Goal: Task Accomplishment & Management: Use online tool/utility

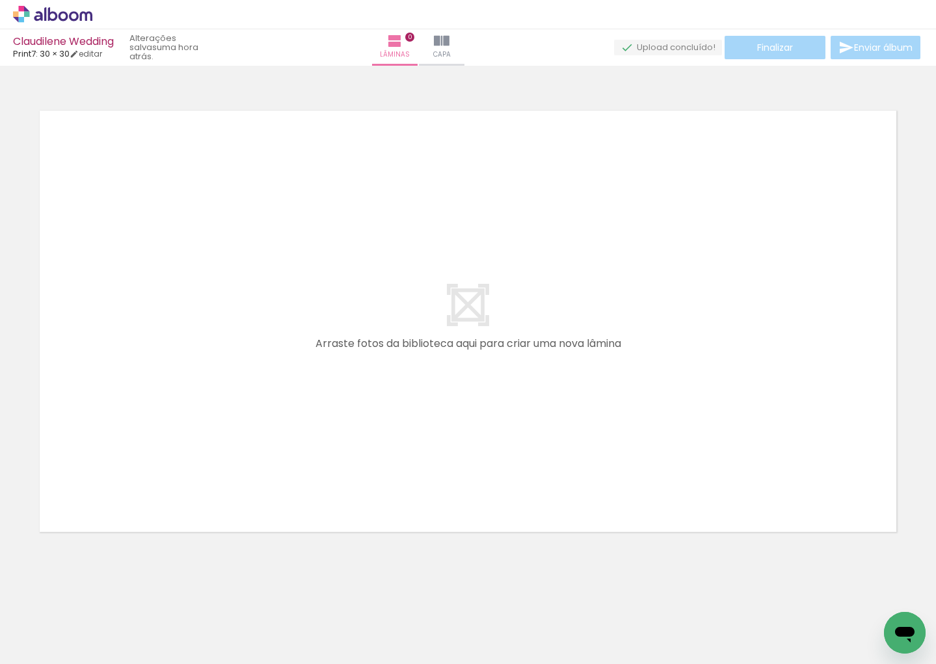
drag, startPoint x: 115, startPoint y: 554, endPoint x: 130, endPoint y: 485, distance: 69.9
click at [113, 443] on quentale-workspace at bounding box center [468, 332] width 936 height 664
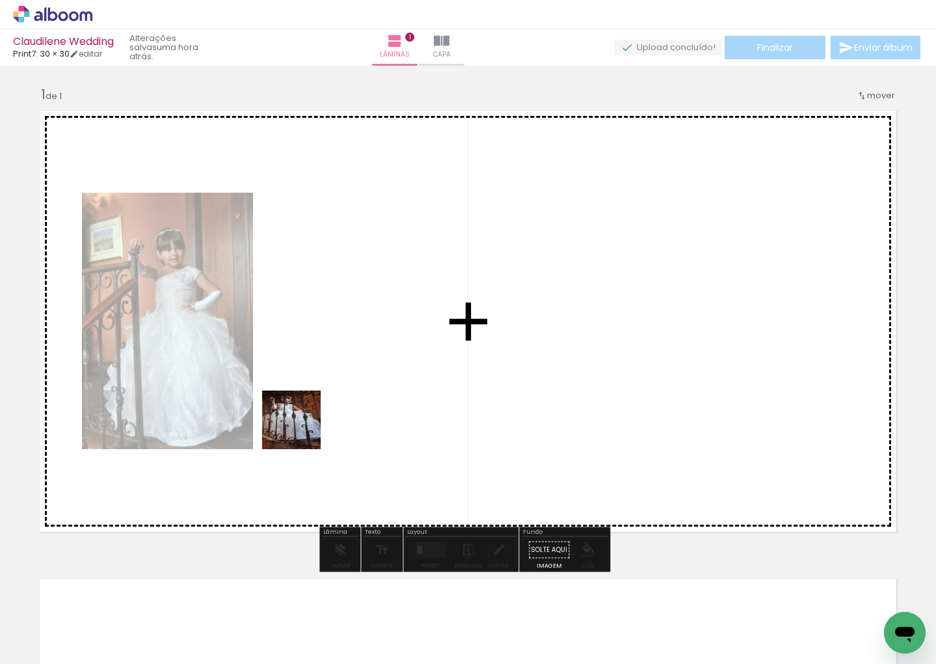
drag, startPoint x: 258, startPoint y: 567, endPoint x: 301, endPoint y: 429, distance: 144.5
click at [301, 429] on quentale-workspace at bounding box center [468, 332] width 936 height 664
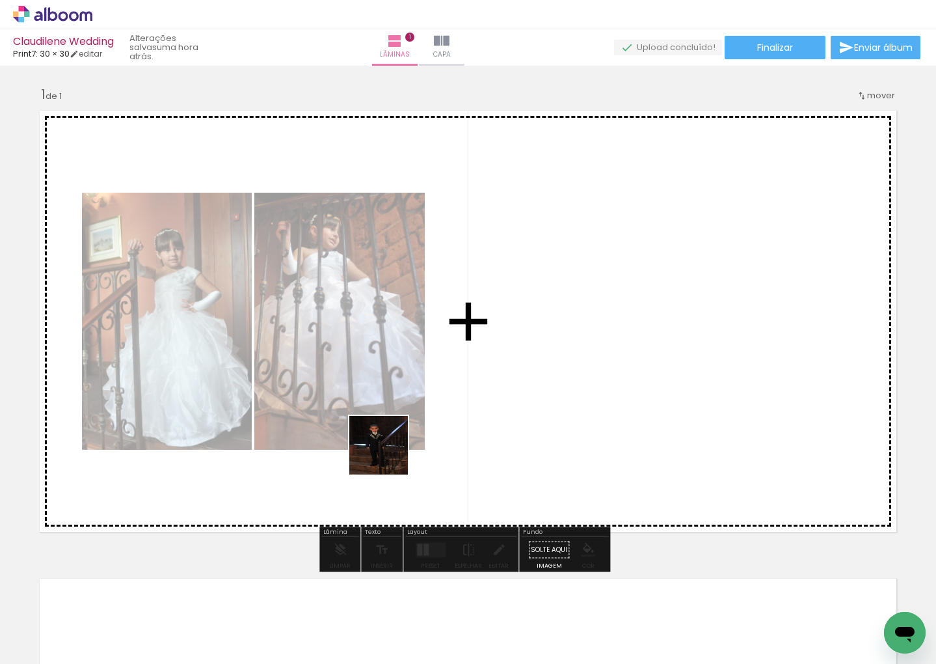
drag, startPoint x: 347, startPoint y: 513, endPoint x: 421, endPoint y: 422, distance: 117.5
click at [420, 424] on quentale-workspace at bounding box center [468, 332] width 936 height 664
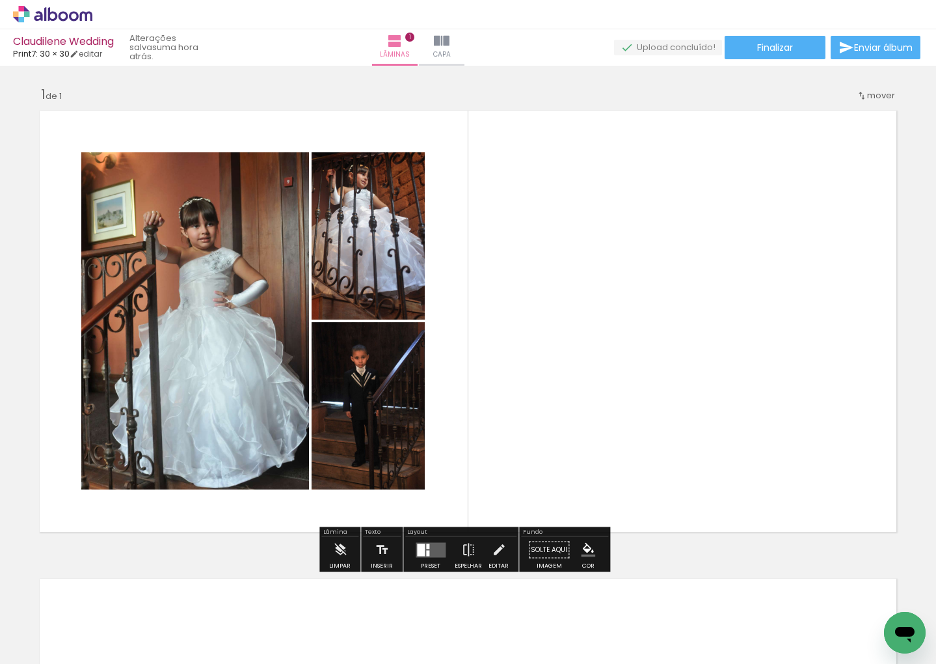
drag, startPoint x: 350, startPoint y: 607, endPoint x: 487, endPoint y: 396, distance: 251.8
click at [487, 396] on quentale-workspace at bounding box center [468, 332] width 936 height 664
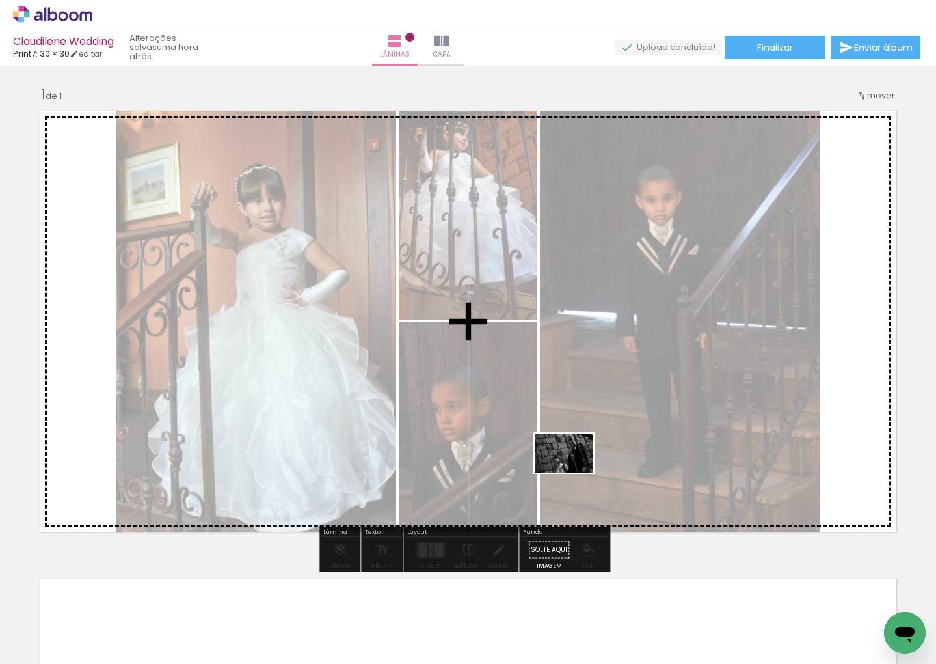
drag, startPoint x: 428, startPoint y: 623, endPoint x: 574, endPoint y: 472, distance: 209.8
click at [574, 472] on quentale-workspace at bounding box center [468, 332] width 936 height 664
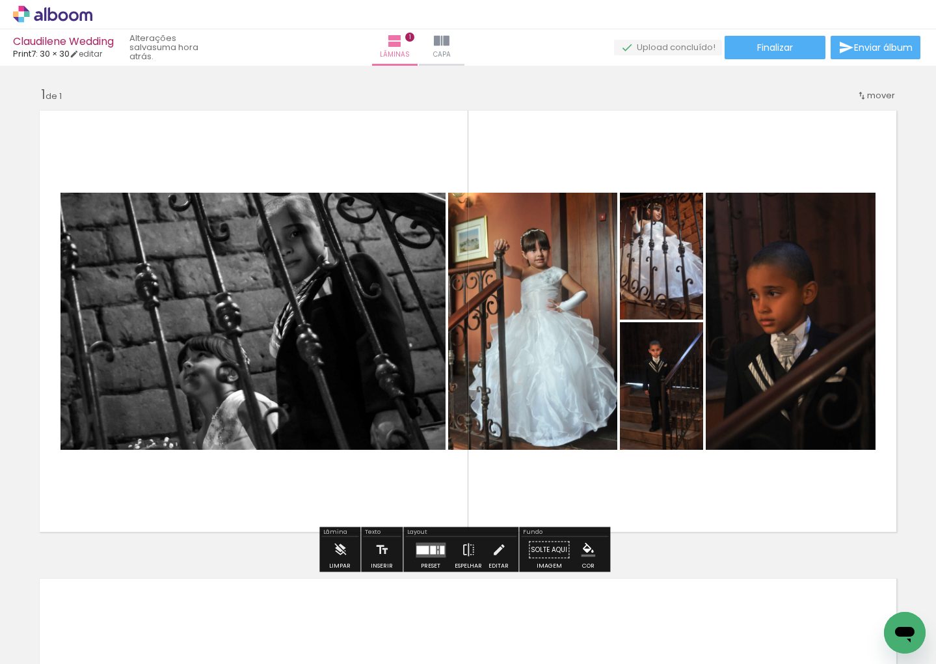
scroll to position [470, 0]
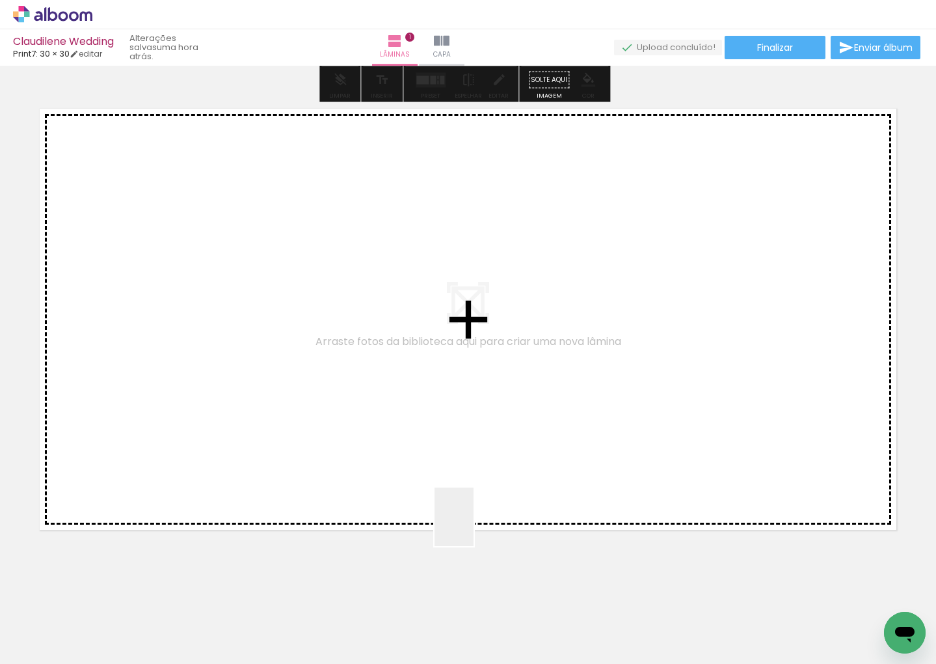
drag, startPoint x: 474, startPoint y: 526, endPoint x: 456, endPoint y: 403, distance: 124.2
click at [456, 403] on quentale-workspace at bounding box center [468, 332] width 936 height 664
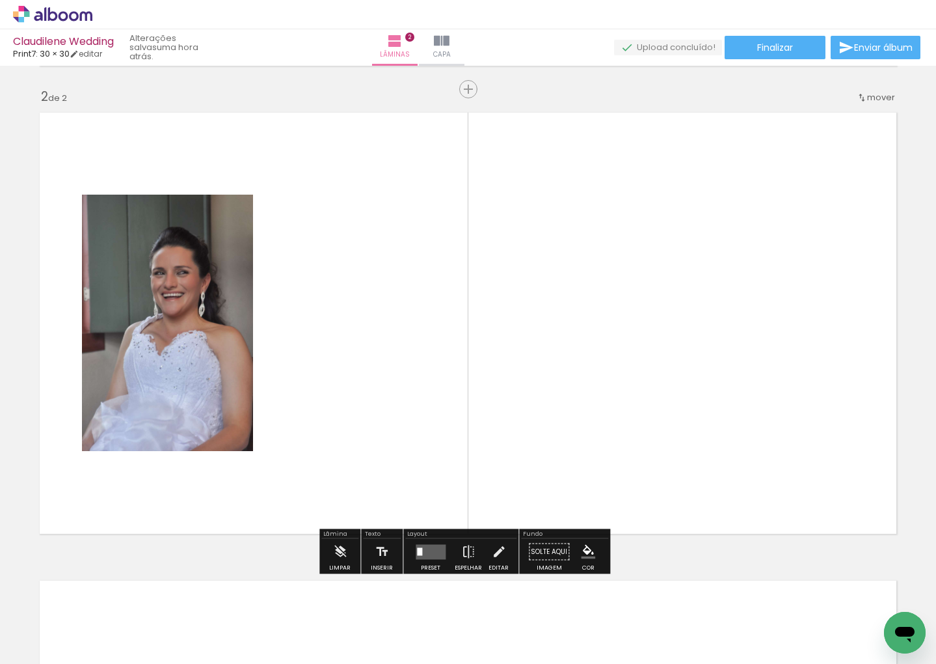
scroll to position [465, 0]
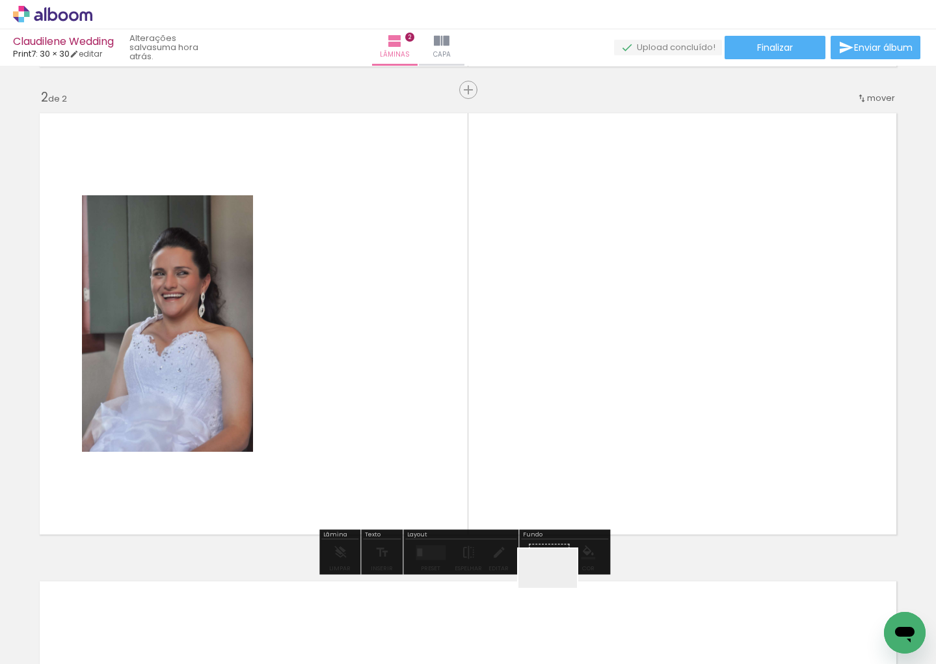
drag, startPoint x: 574, startPoint y: 634, endPoint x: 506, endPoint y: 422, distance: 223.3
click at [506, 422] on quentale-workspace at bounding box center [468, 332] width 936 height 664
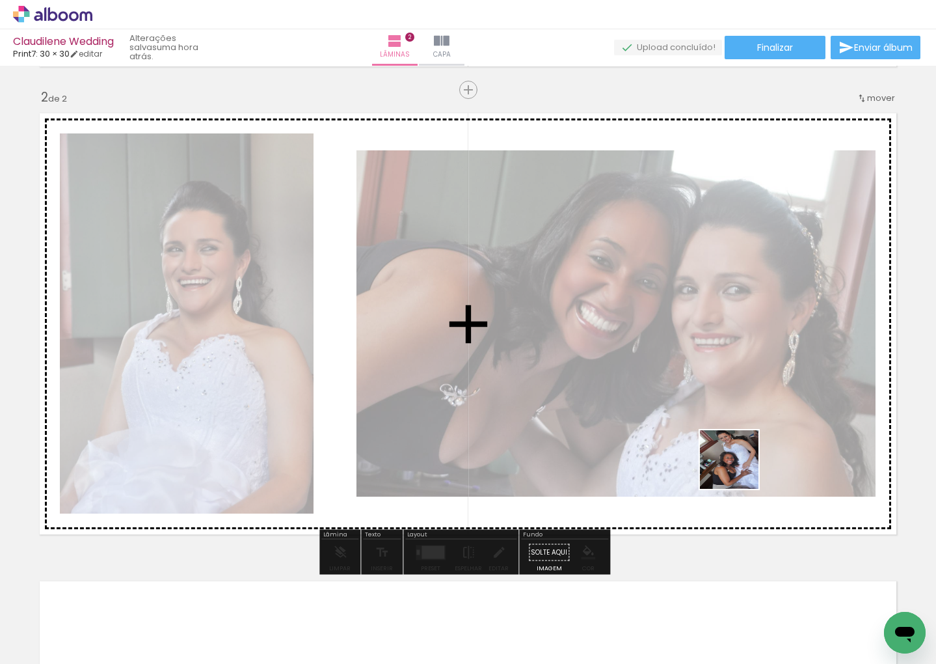
drag, startPoint x: 655, startPoint y: 581, endPoint x: 810, endPoint y: 393, distance: 244.0
click at [810, 393] on quentale-workspace at bounding box center [468, 332] width 936 height 664
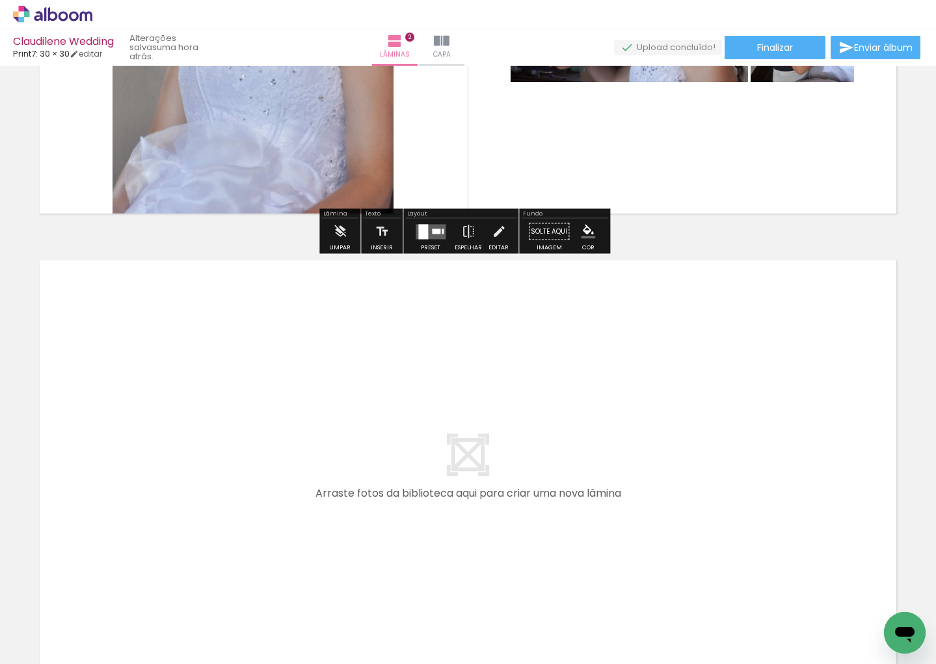
scroll to position [938, 0]
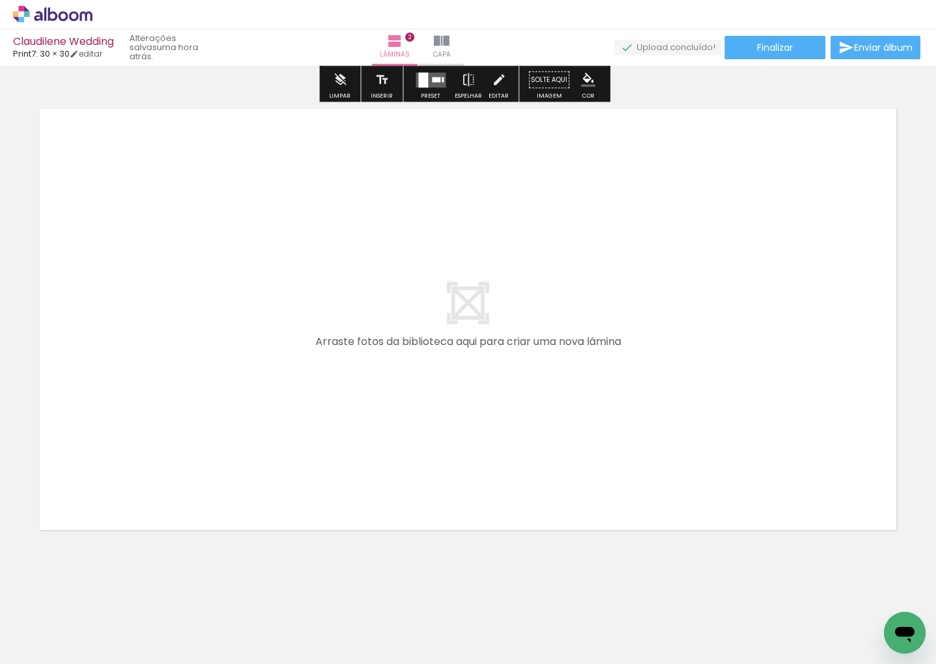
click at [150, 627] on div at bounding box center [130, 620] width 39 height 59
drag, startPoint x: 731, startPoint y: 635, endPoint x: 593, endPoint y: 446, distance: 233.4
click at [593, 446] on quentale-workspace at bounding box center [468, 332] width 936 height 664
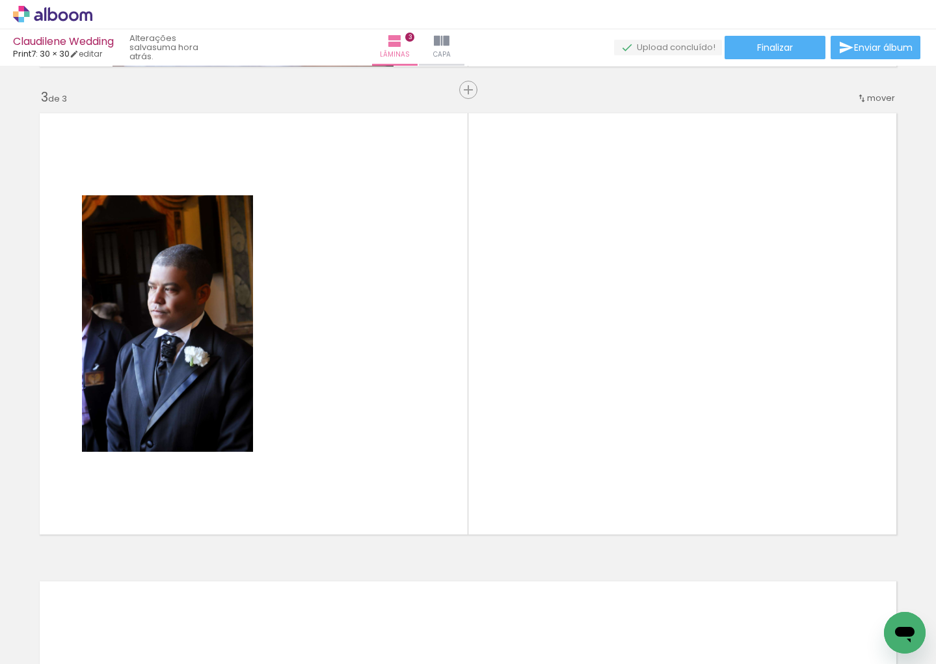
scroll to position [0, 489]
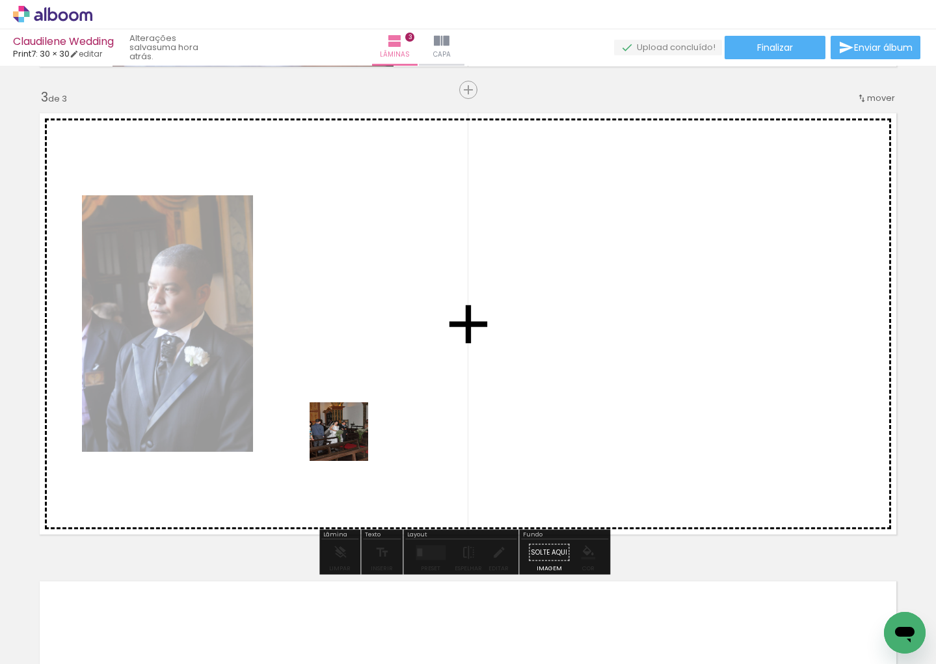
drag, startPoint x: 339, startPoint y: 497, endPoint x: 349, endPoint y: 441, distance: 56.2
click at [349, 441] on quentale-workspace at bounding box center [468, 332] width 936 height 664
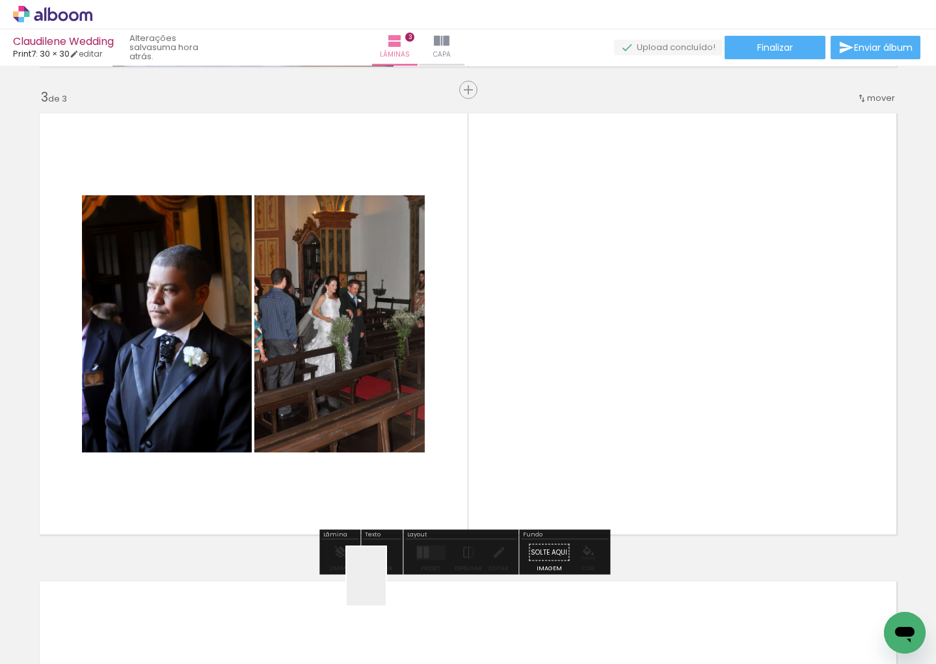
drag, startPoint x: 377, startPoint y: 610, endPoint x: 461, endPoint y: 454, distance: 178.2
click at [461, 454] on quentale-workspace at bounding box center [468, 332] width 936 height 664
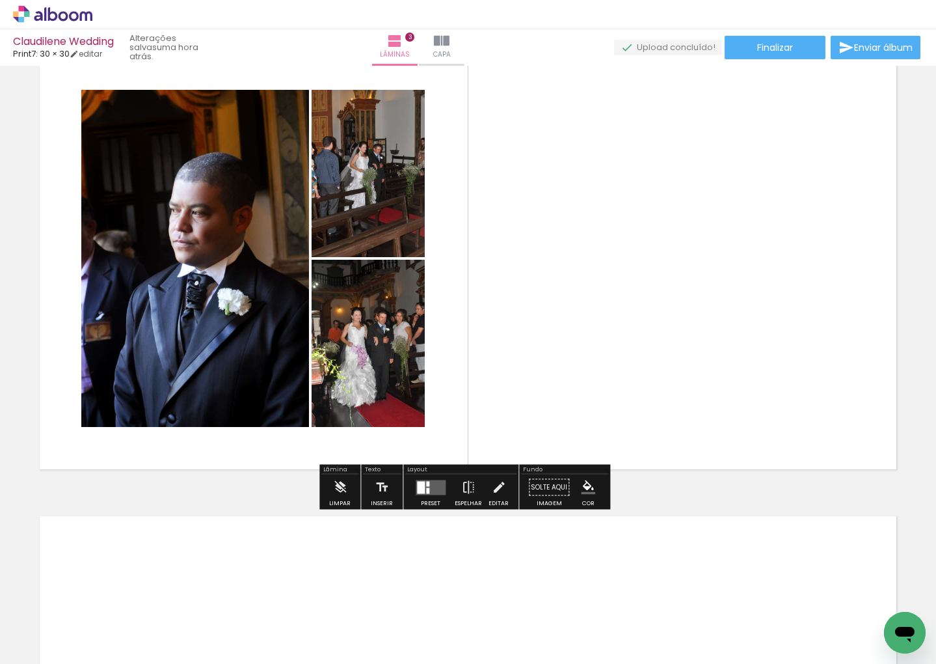
scroll to position [1089, 0]
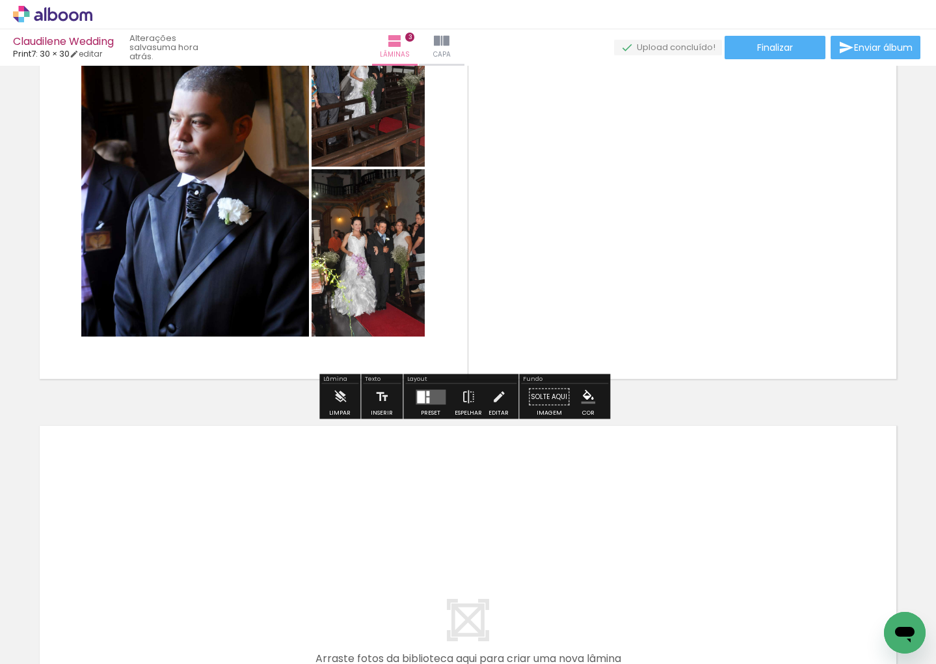
drag, startPoint x: 466, startPoint y: 620, endPoint x: 429, endPoint y: 536, distance: 91.8
click at [429, 536] on quentale-workspace at bounding box center [468, 332] width 936 height 664
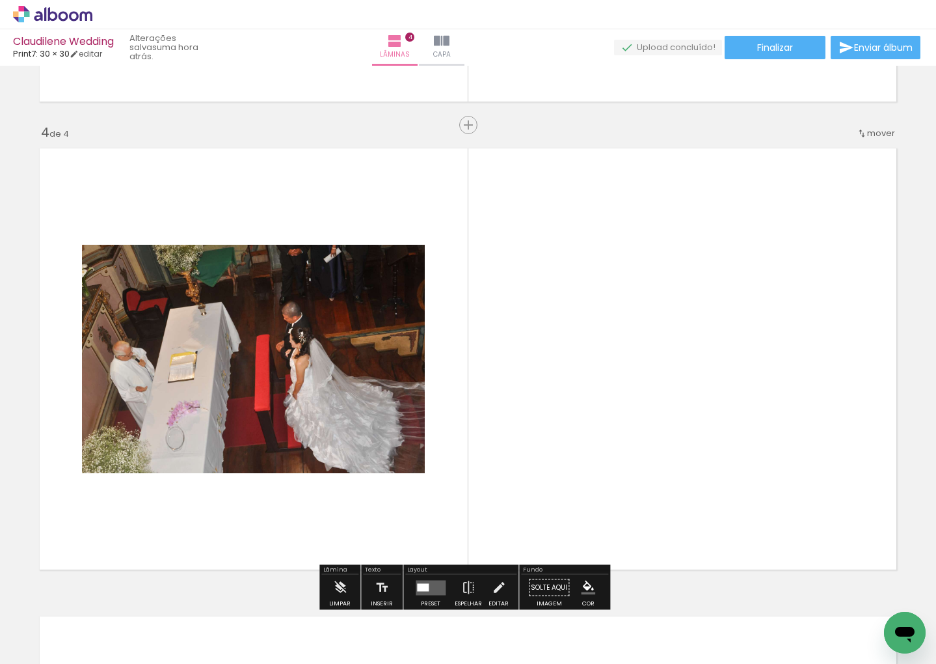
scroll to position [1401, 0]
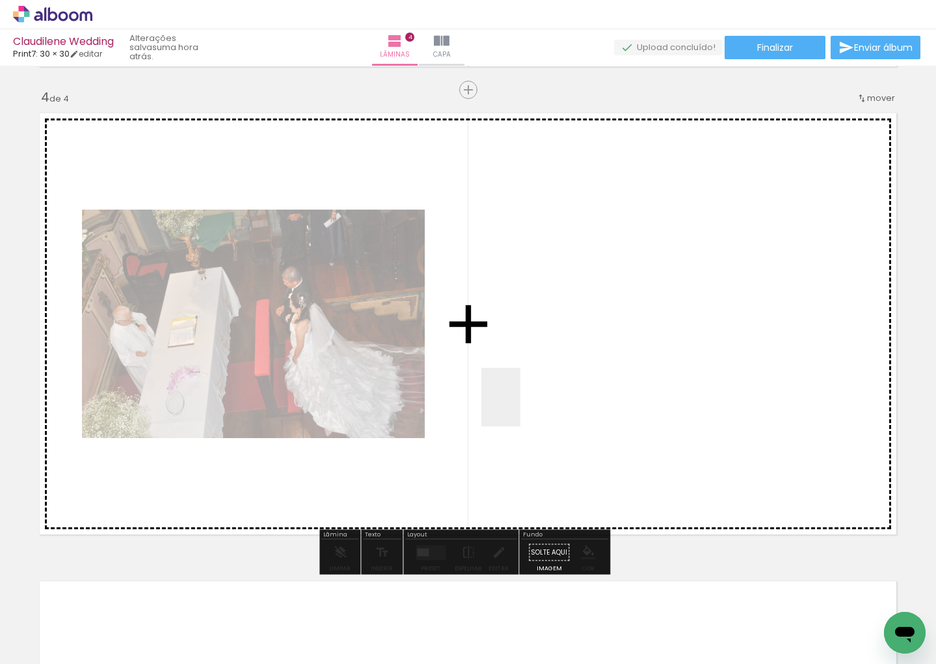
drag, startPoint x: 515, startPoint y: 526, endPoint x: 522, endPoint y: 398, distance: 127.7
click at [522, 398] on quentale-workspace at bounding box center [468, 332] width 936 height 664
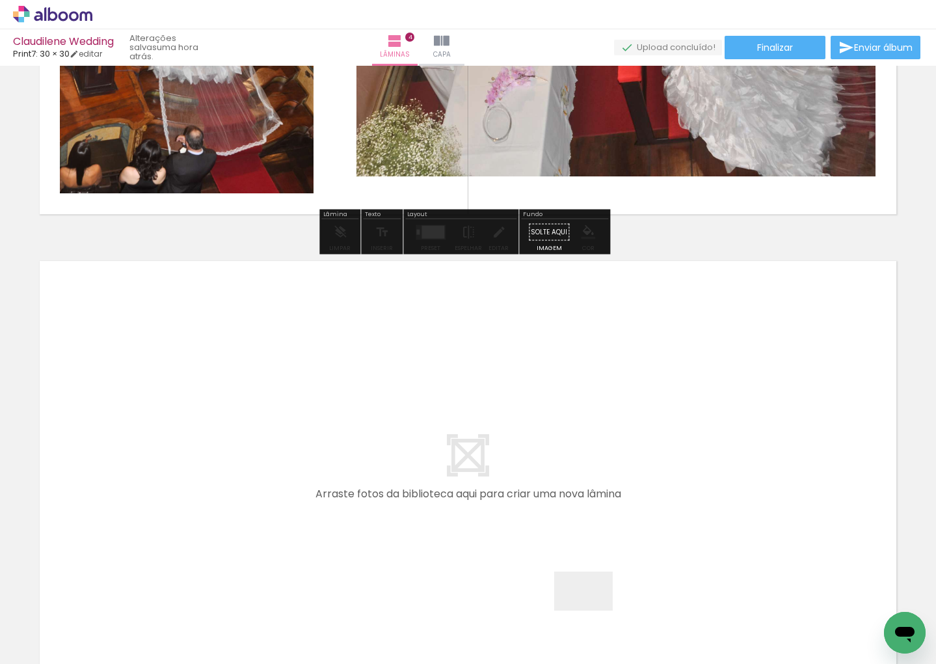
drag, startPoint x: 593, startPoint y: 610, endPoint x: 536, endPoint y: 499, distance: 125.4
click at [536, 499] on quentale-workspace at bounding box center [468, 332] width 936 height 664
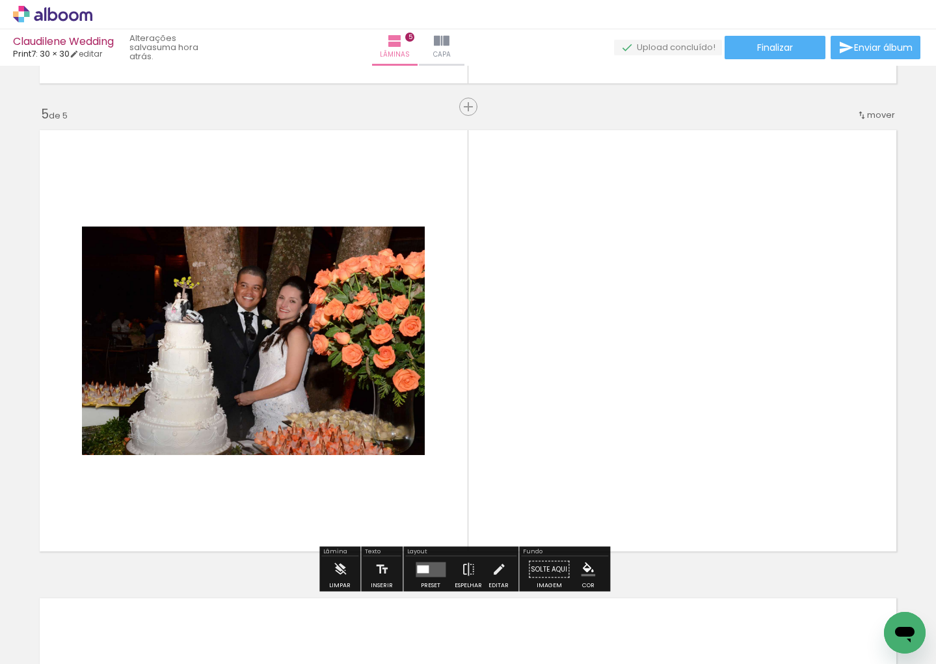
scroll to position [1869, 0]
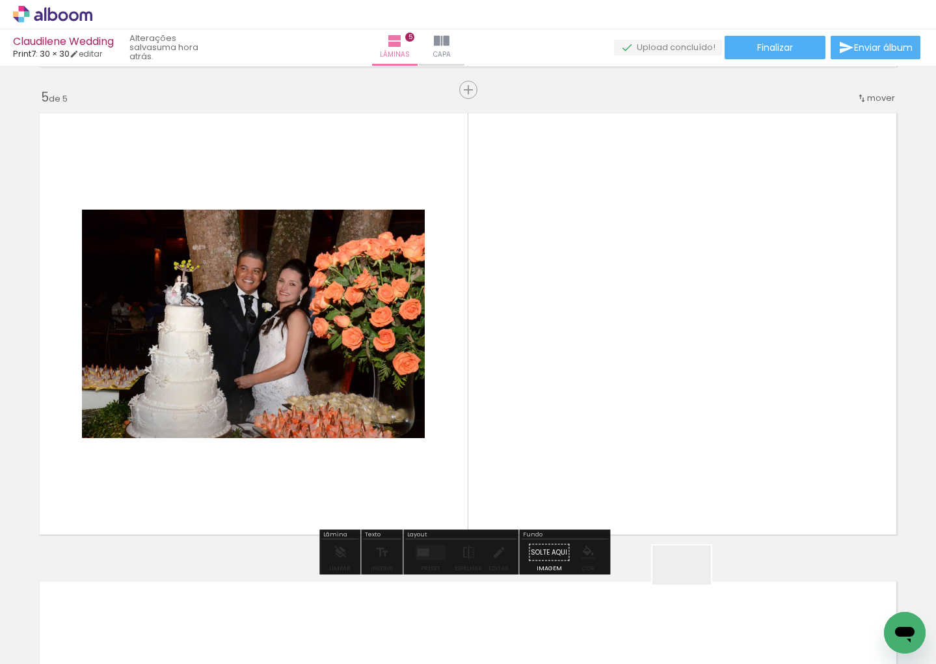
drag, startPoint x: 691, startPoint y: 592, endPoint x: 705, endPoint y: 415, distance: 178.2
click at [705, 415] on quentale-workspace at bounding box center [468, 332] width 936 height 664
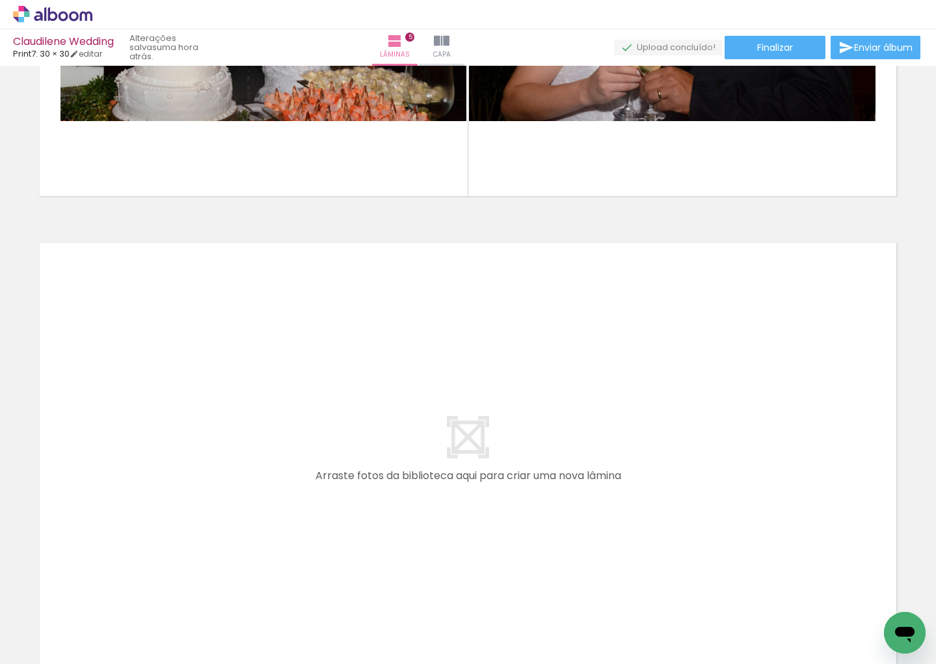
scroll to position [0, 879]
click at [362, 515] on quentale-workspace at bounding box center [468, 332] width 936 height 664
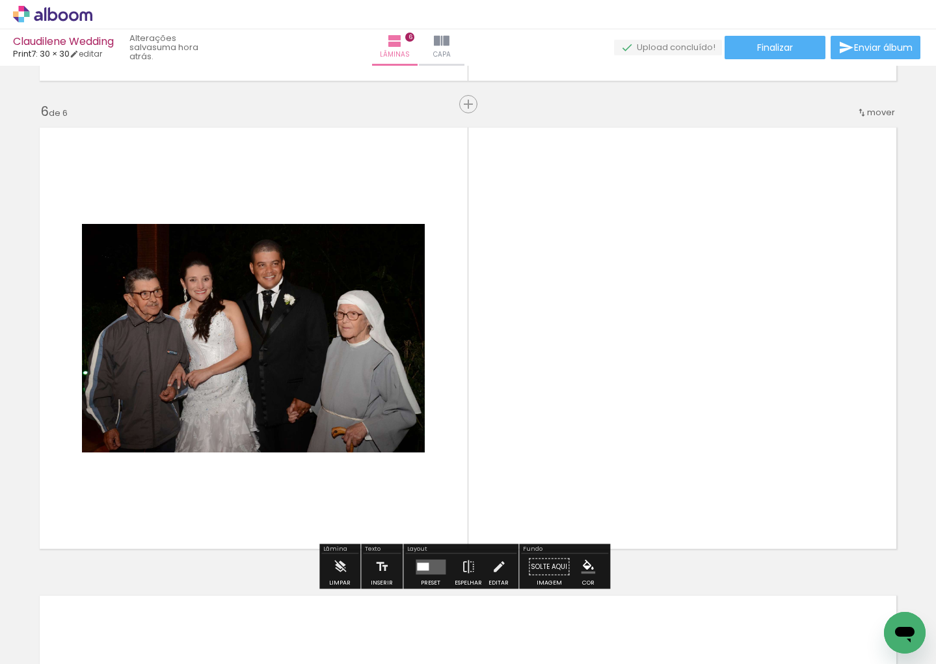
scroll to position [2337, 0]
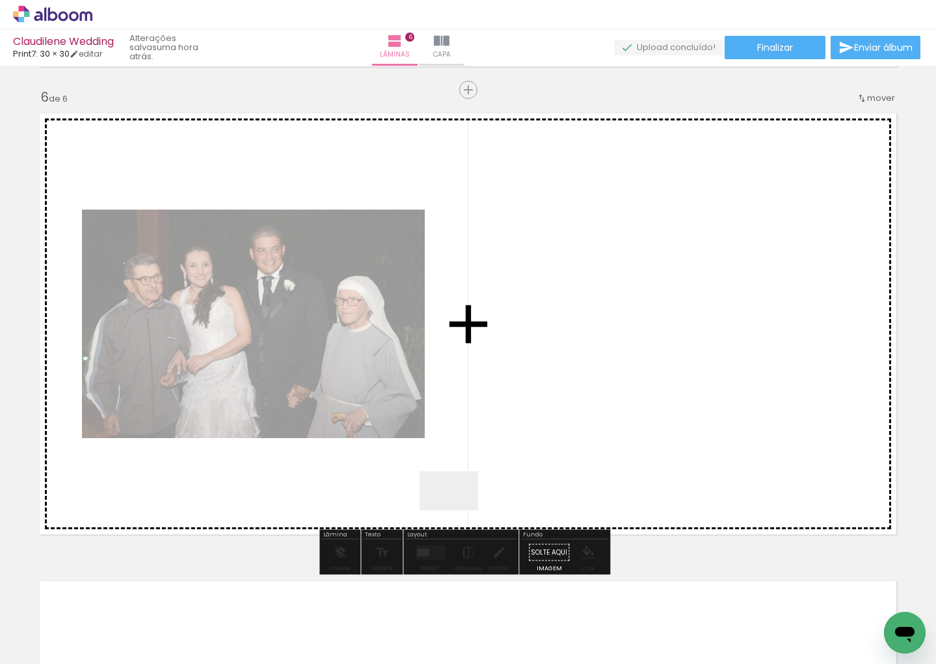
drag, startPoint x: 424, startPoint y: 592, endPoint x: 481, endPoint y: 487, distance: 120.0
click at [476, 482] on quentale-workspace at bounding box center [468, 332] width 936 height 664
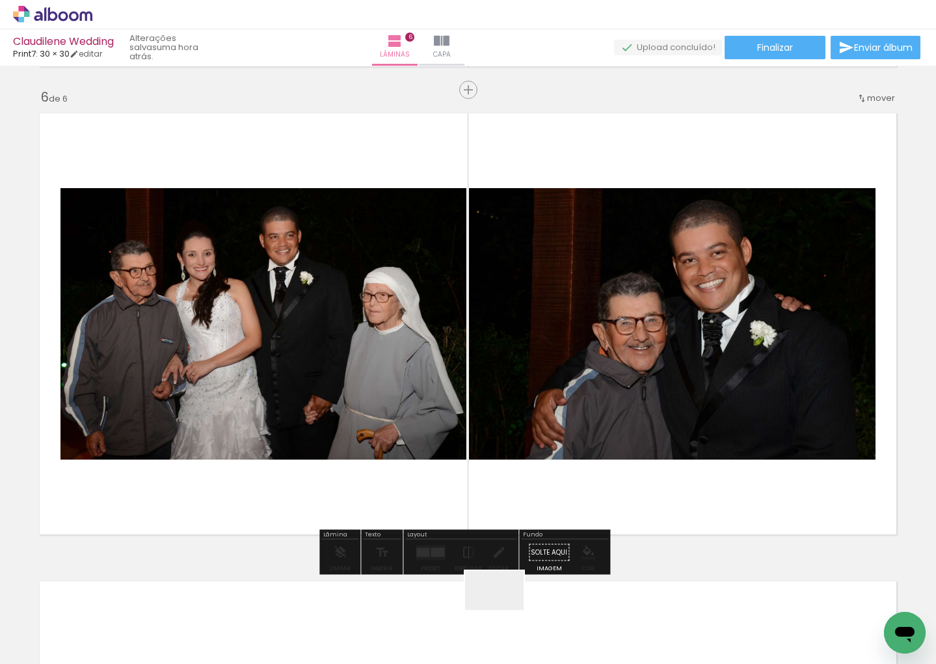
drag, startPoint x: 504, startPoint y: 610, endPoint x: 539, endPoint y: 490, distance: 124.8
click at [533, 458] on quentale-workspace at bounding box center [468, 332] width 936 height 664
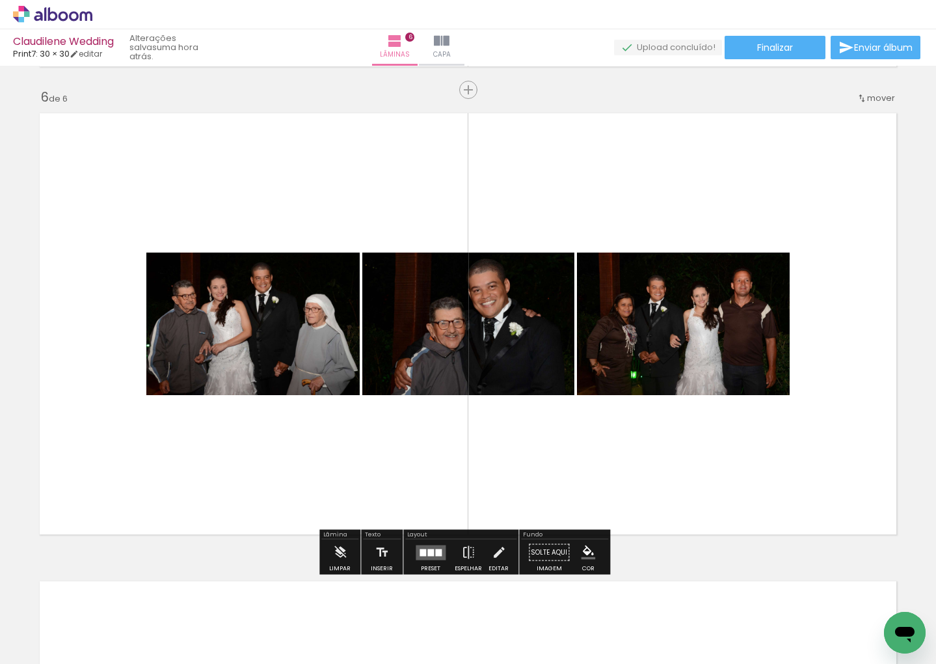
drag, startPoint x: 561, startPoint y: 620, endPoint x: 586, endPoint y: 527, distance: 96.5
click at [557, 458] on quentale-workspace at bounding box center [468, 332] width 936 height 664
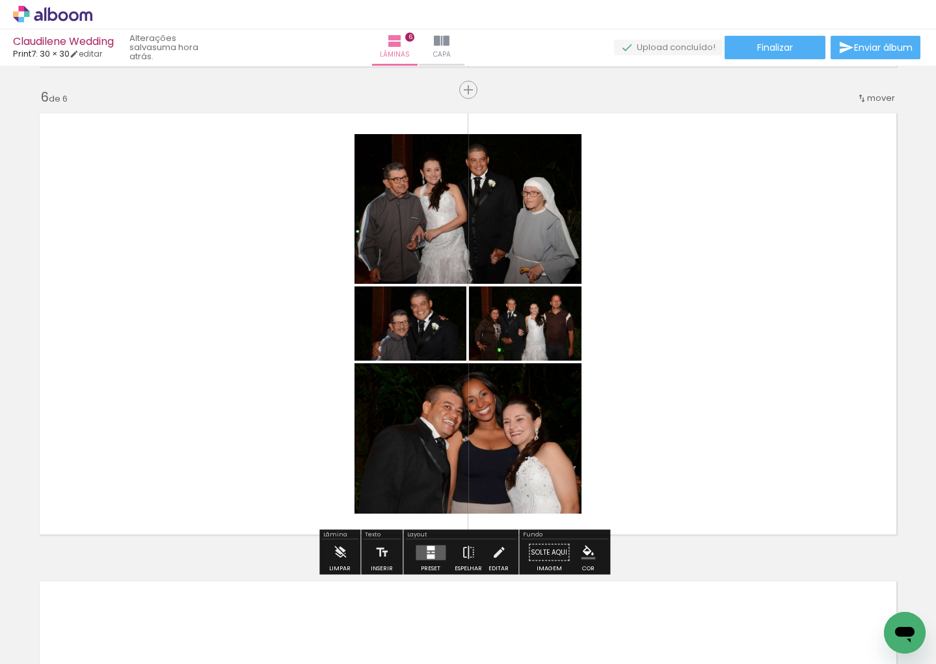
drag, startPoint x: 721, startPoint y: 604, endPoint x: 751, endPoint y: 581, distance: 37.6
click at [706, 496] on quentale-workspace at bounding box center [468, 332] width 936 height 664
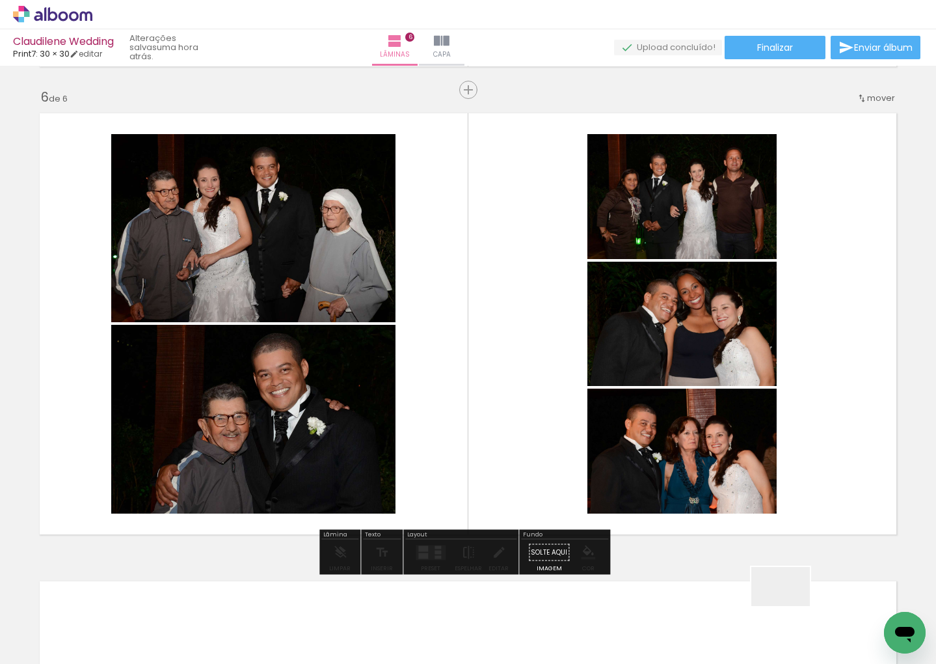
drag, startPoint x: 795, startPoint y: 626, endPoint x: 802, endPoint y: 545, distance: 81.1
click at [760, 493] on quentale-workspace at bounding box center [468, 332] width 936 height 664
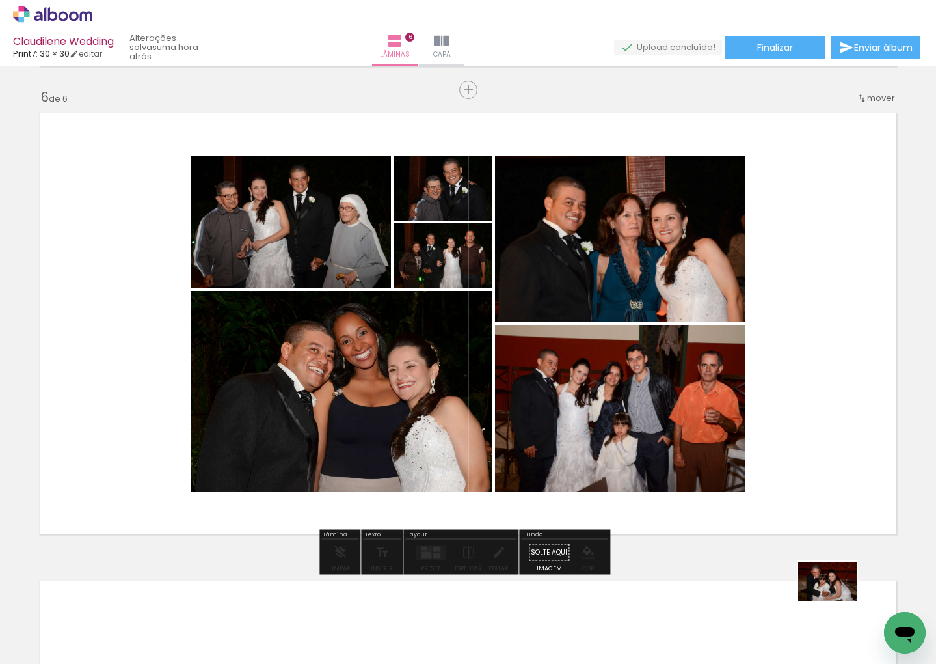
drag, startPoint x: 868, startPoint y: 634, endPoint x: 845, endPoint y: 624, distance: 25.6
click at [845, 624] on div at bounding box center [855, 620] width 64 height 43
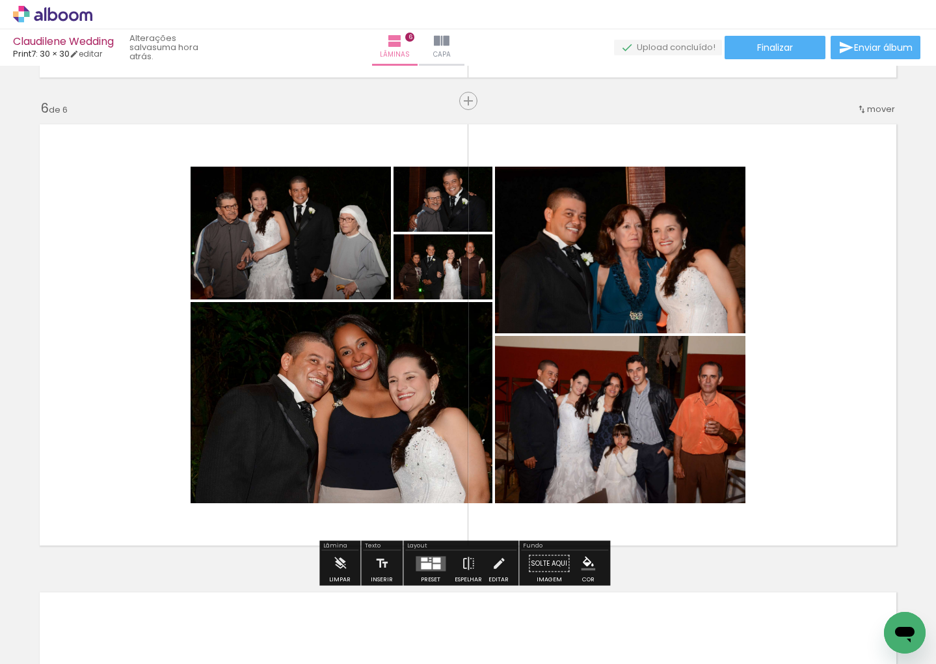
scroll to position [2310, 0]
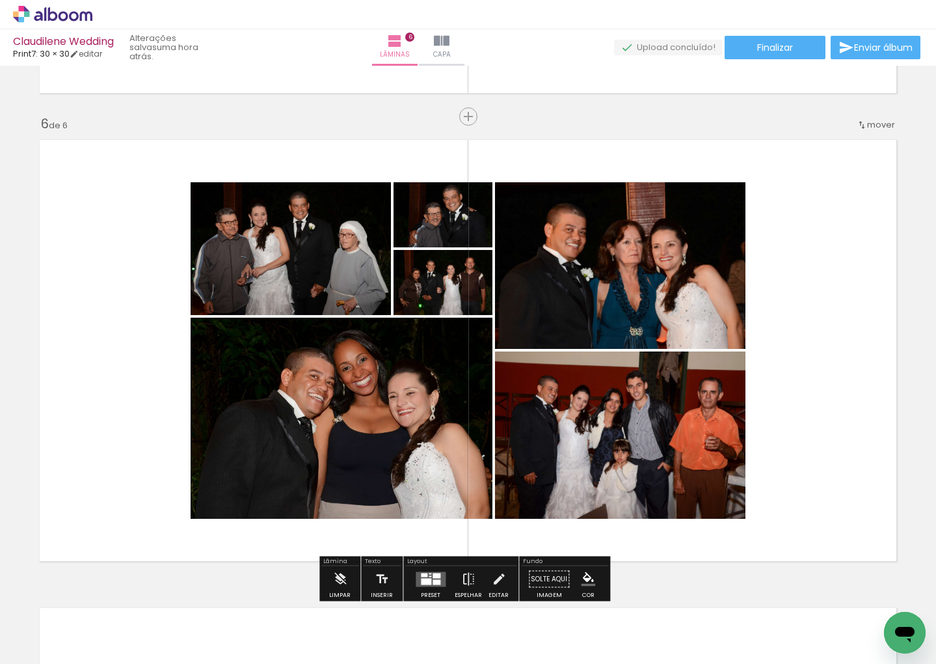
drag, startPoint x: 460, startPoint y: 115, endPoint x: 469, endPoint y: 150, distance: 36.1
click at [476, 116] on span "Inserir lâmina" at bounding box center [501, 117] width 51 height 8
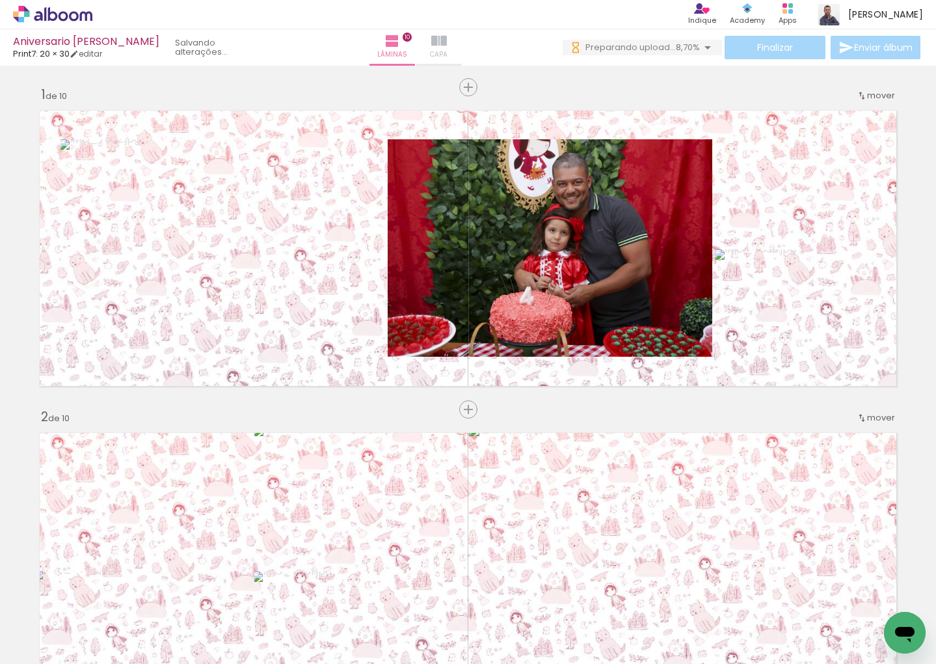
click at [444, 40] on iron-icon at bounding box center [439, 41] width 16 height 16
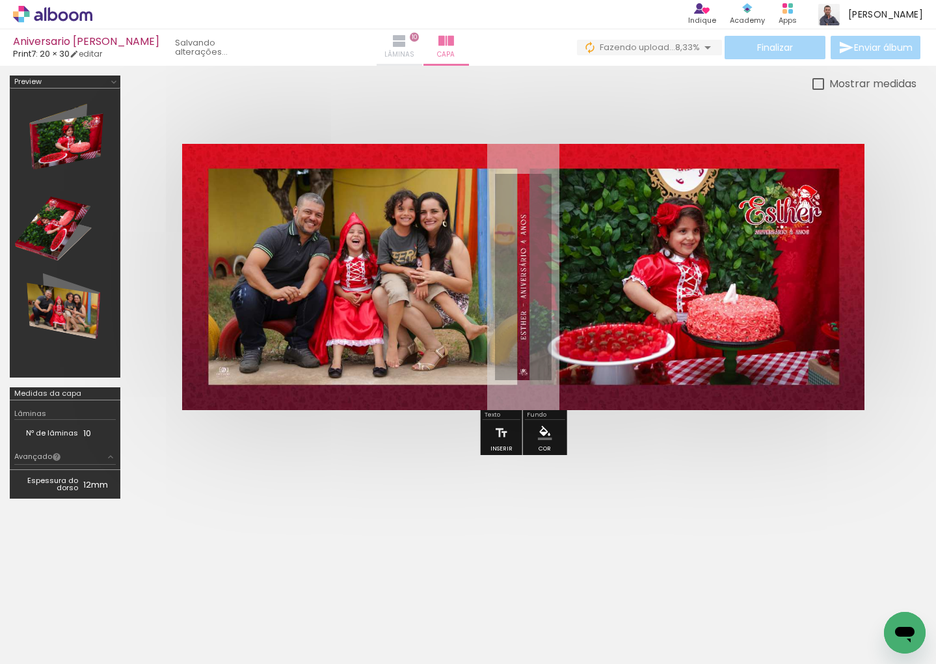
click at [413, 46] on paper-button "Lâminas 10" at bounding box center [400, 47] width 46 height 36
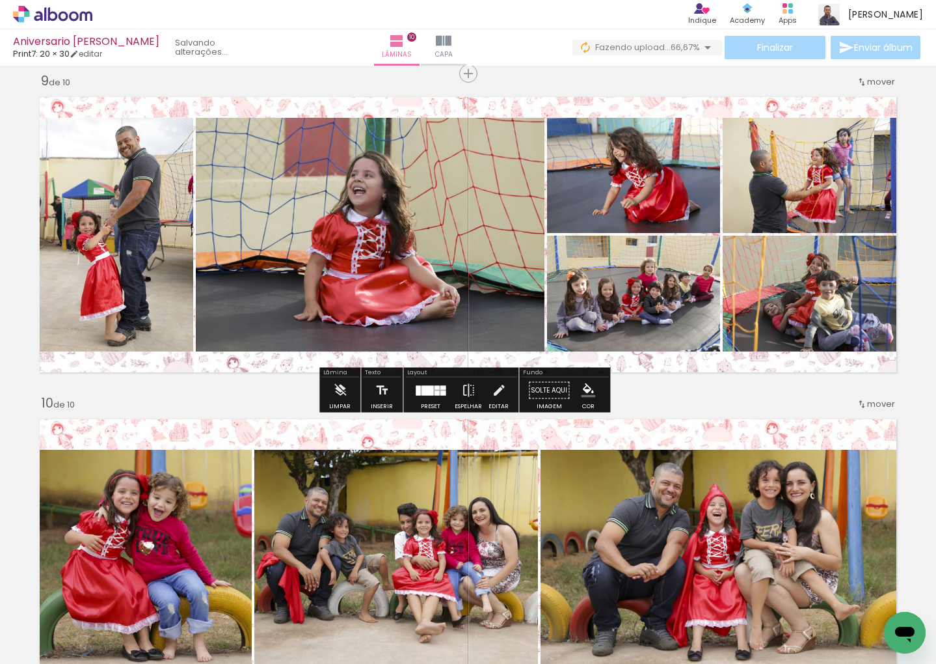
scroll to position [2593, 0]
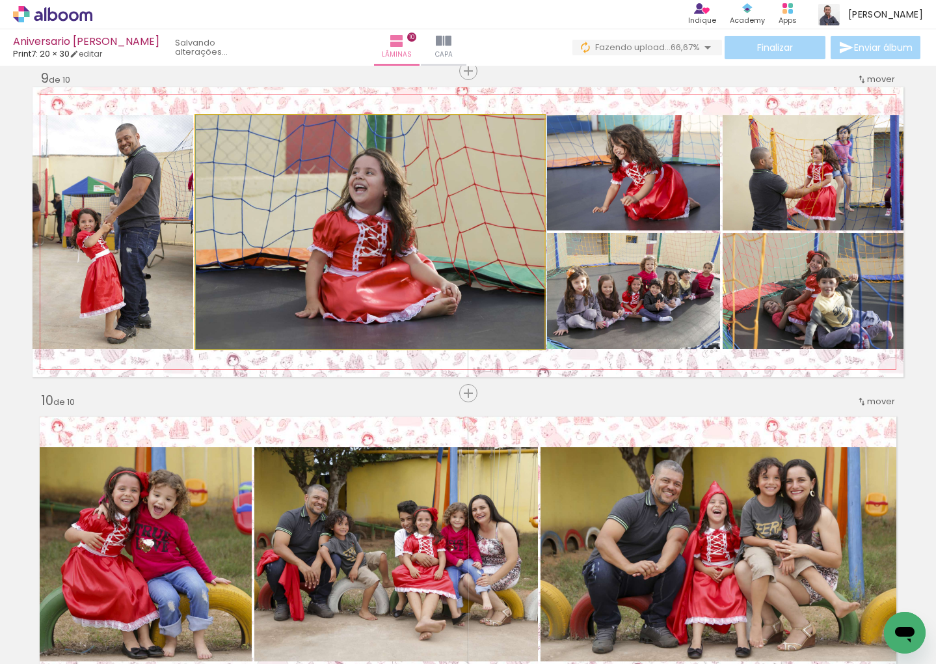
drag, startPoint x: 403, startPoint y: 222, endPoint x: 416, endPoint y: 222, distance: 13.0
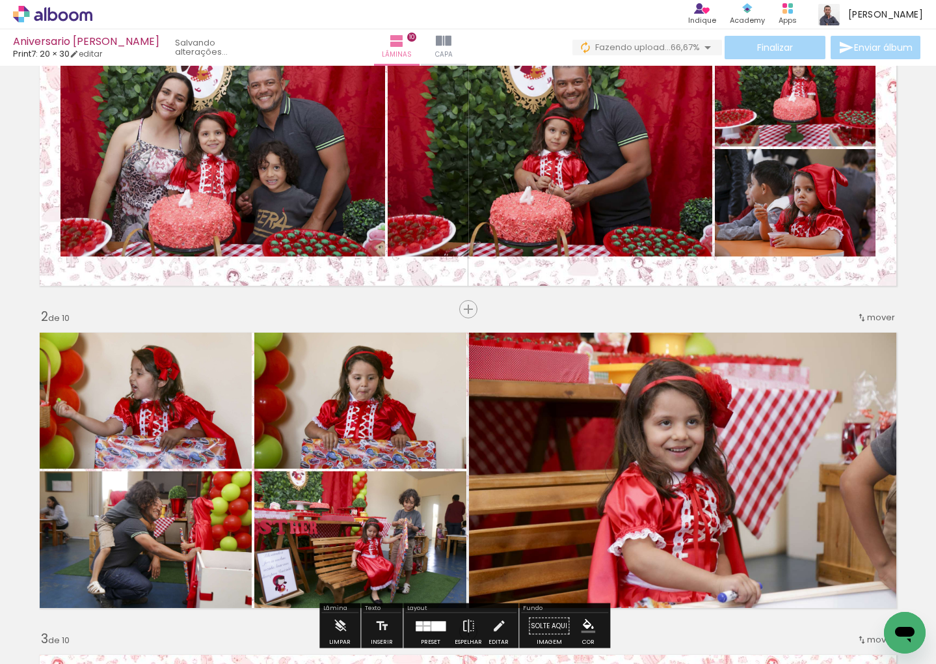
scroll to position [0, 0]
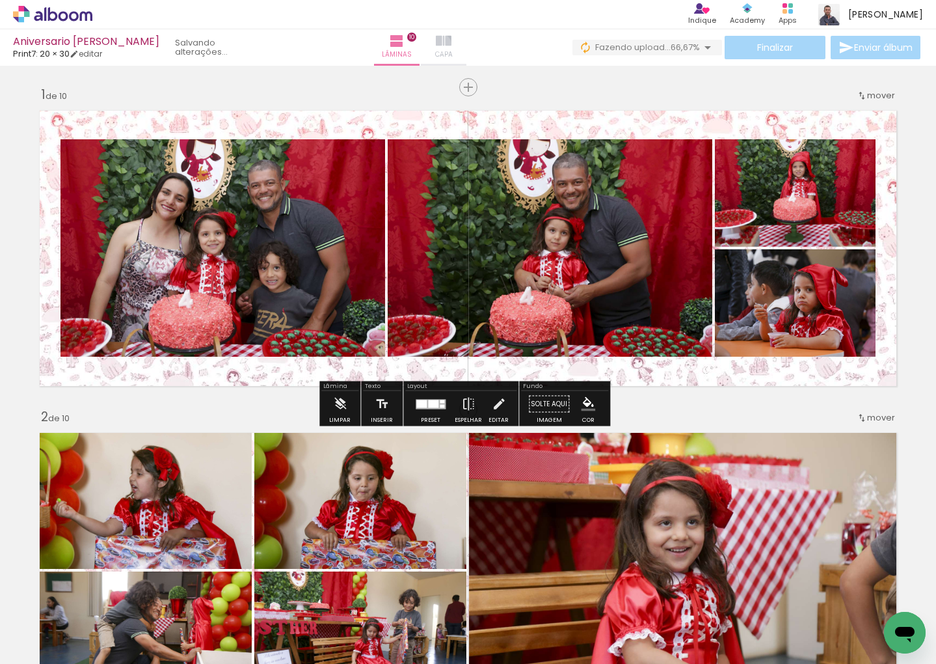
click at [450, 44] on iron-icon at bounding box center [444, 41] width 16 height 16
